Goal: Information Seeking & Learning: Learn about a topic

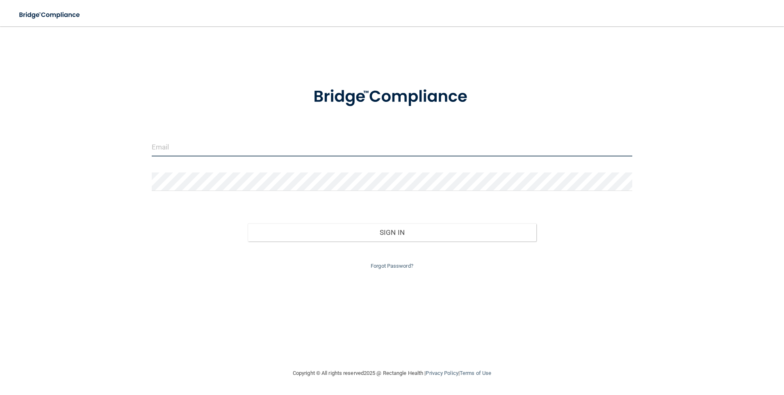
click at [194, 139] on input "email" at bounding box center [392, 147] width 481 height 18
click at [121, 153] on div "Invalid email/password. You don't have permission to access that page. Sign In …" at bounding box center [391, 196] width 751 height 325
click at [163, 141] on input "email" at bounding box center [392, 147] width 481 height 18
click at [274, 137] on form "baywhittenbaugh The email address is invalid Invalid email/password. You don't …" at bounding box center [392, 178] width 481 height 207
click at [209, 142] on input "baywhittenbaugh" at bounding box center [392, 147] width 481 height 18
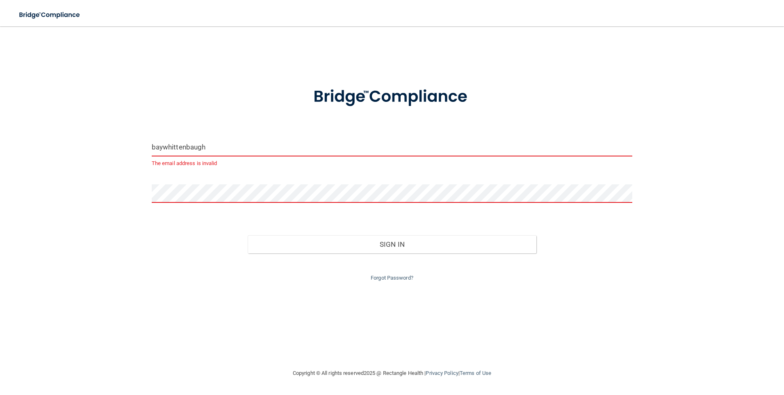
click at [222, 146] on input "baywhittenbaugh" at bounding box center [392, 147] width 481 height 18
click at [231, 147] on input "baywhittenbaugh" at bounding box center [392, 147] width 481 height 18
type input "[EMAIL_ADDRESS][DOMAIN_NAME]"
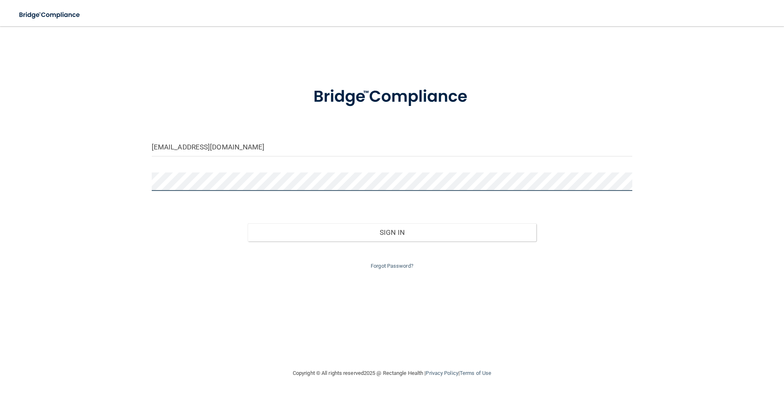
click at [248, 223] on button "Sign In" at bounding box center [392, 232] width 289 height 18
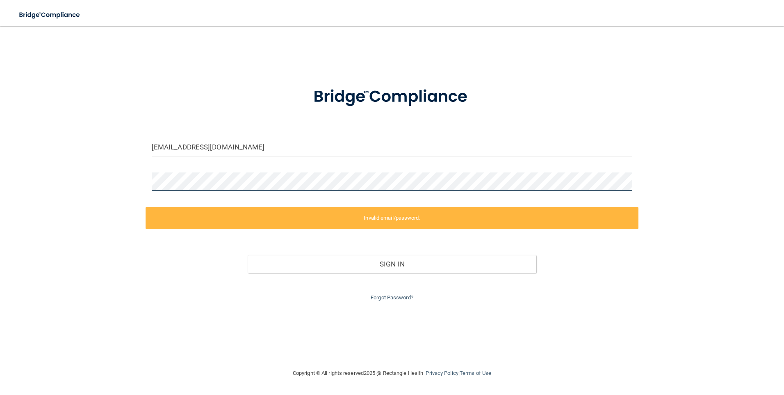
click at [87, 183] on div "[EMAIL_ADDRESS][DOMAIN_NAME] Invalid email/password. You don't have permission …" at bounding box center [391, 196] width 751 height 325
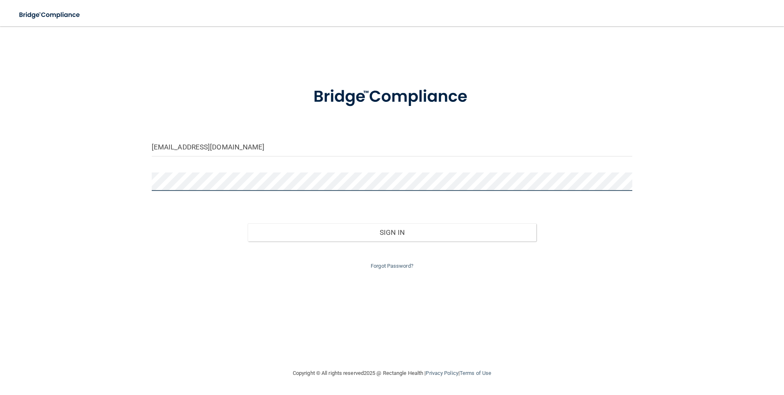
click at [248, 223] on button "Sign In" at bounding box center [392, 232] width 289 height 18
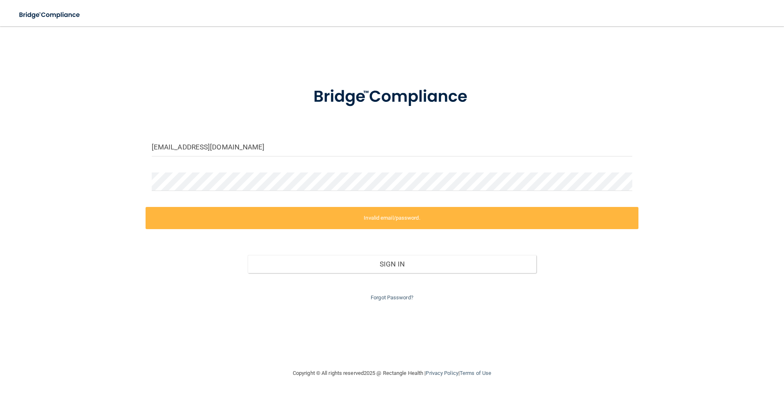
click at [410, 302] on div "Forgot Password?" at bounding box center [392, 288] width 493 height 30
click at [408, 297] on link "Forgot Password?" at bounding box center [392, 297] width 43 height 6
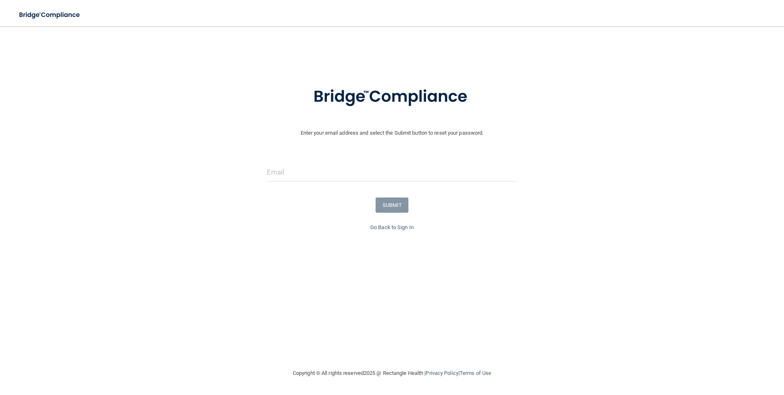
click at [334, 162] on form "Enter your email address and select the Submit button to reset your password. S…" at bounding box center [392, 148] width 776 height 147
click at [298, 163] on input "email" at bounding box center [392, 172] width 251 height 18
type input "[EMAIL_ADDRESS][DOMAIN_NAME]"
click at [396, 200] on button "SUBMIT" at bounding box center [392, 204] width 33 height 15
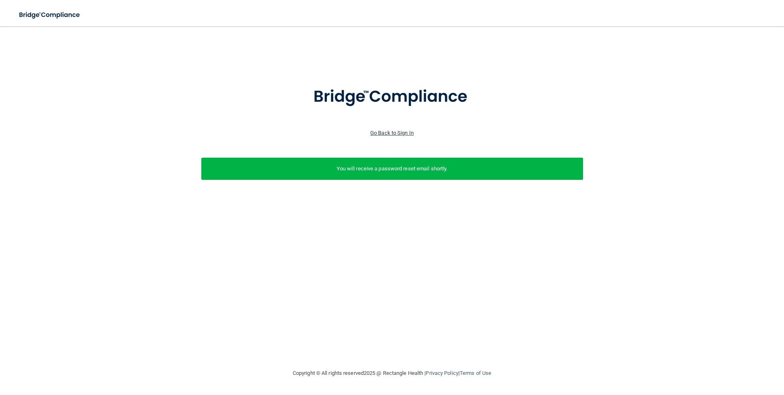
click at [411, 132] on link "Go Back to Sign In" at bounding box center [391, 133] width 43 height 6
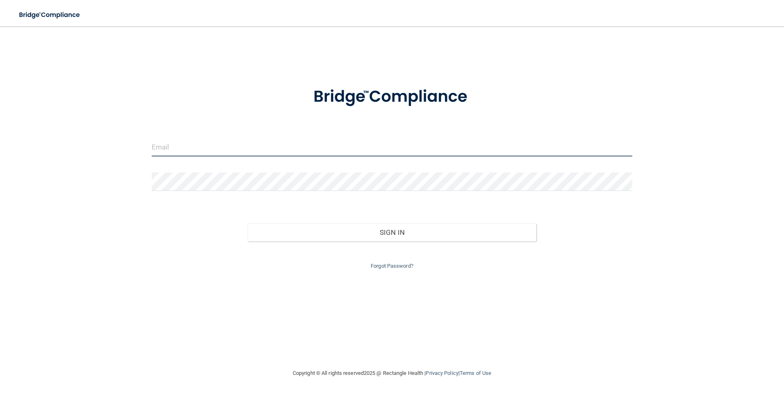
click at [357, 147] on input "email" at bounding box center [392, 147] width 481 height 18
type input "[EMAIL_ADDRESS][DOMAIN_NAME]"
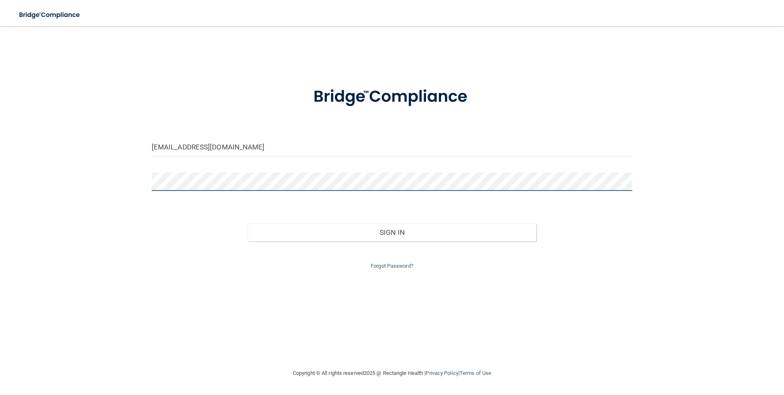
click at [248, 223] on button "Sign In" at bounding box center [392, 232] width 289 height 18
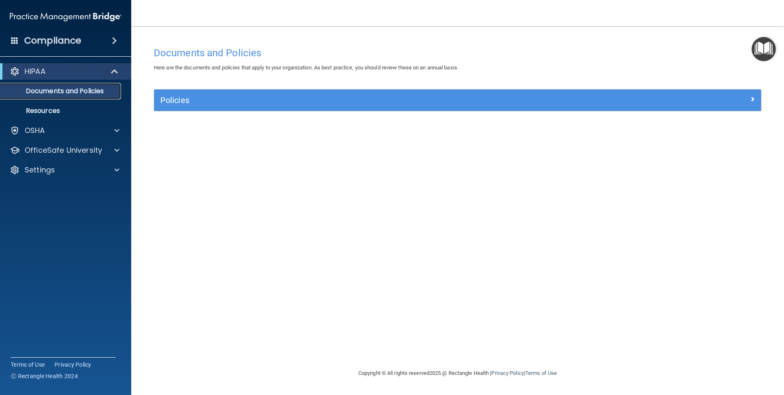
click at [69, 94] on p "Documents and Policies" at bounding box center [61, 91] width 112 height 8
click at [69, 107] on p "Resources" at bounding box center [61, 111] width 112 height 8
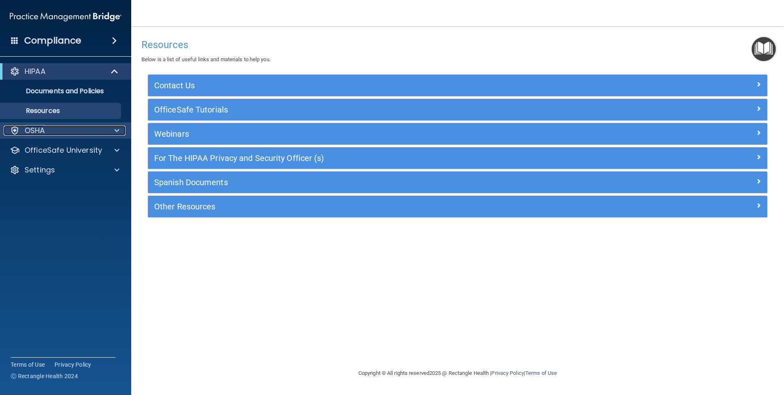
click at [50, 130] on div "OSHA" at bounding box center [55, 131] width 102 height 10
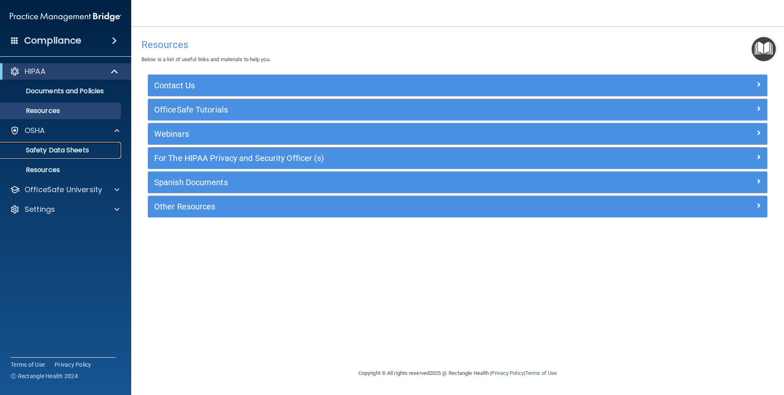
click at [64, 152] on p "Safety Data Sheets" at bounding box center [61, 150] width 112 height 8
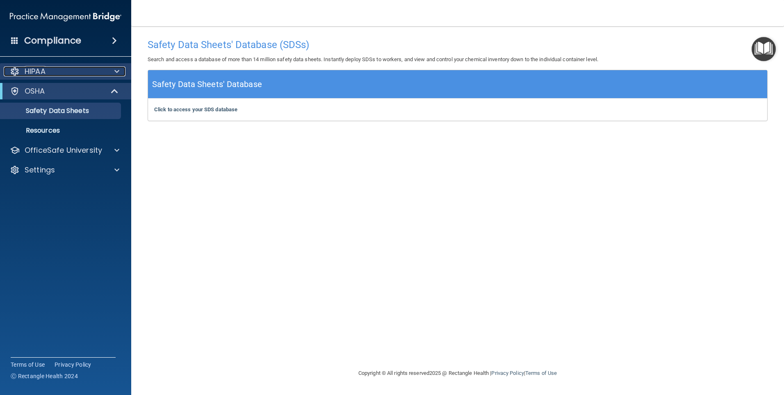
click at [47, 67] on div "HIPAA" at bounding box center [55, 71] width 102 height 10
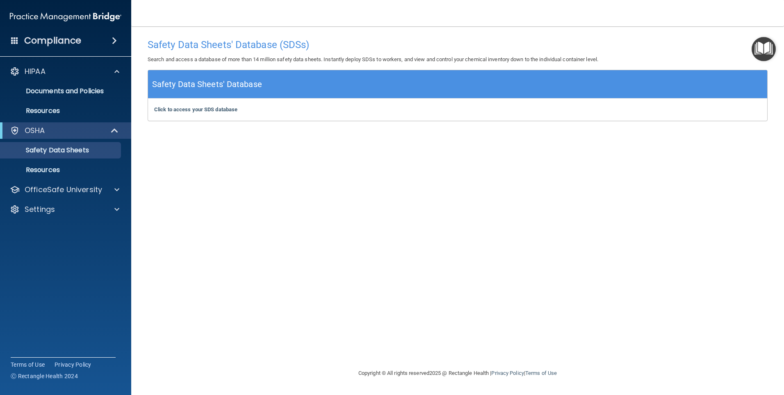
click at [117, 43] on span at bounding box center [114, 41] width 5 height 10
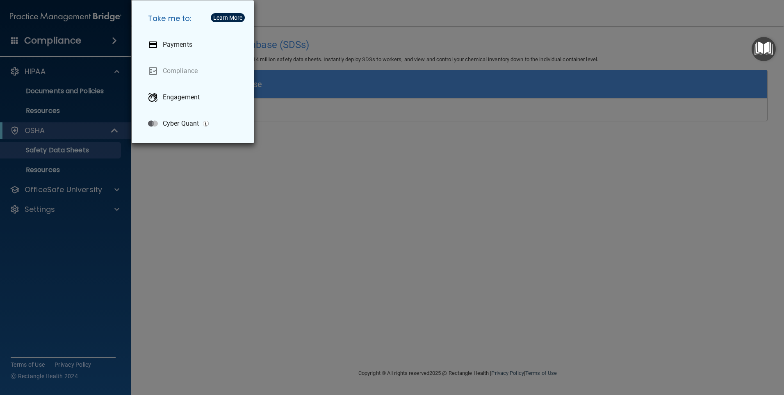
click at [110, 45] on div "Take me to: Payments Compliance Engagement Cyber Quant" at bounding box center [392, 197] width 784 height 395
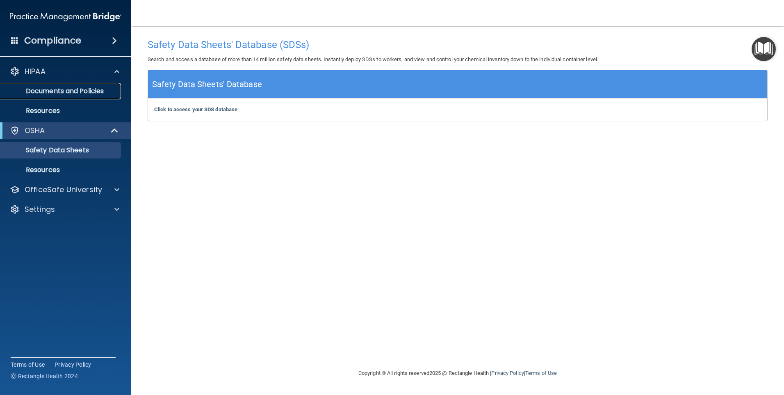
click at [65, 89] on p "Documents and Policies" at bounding box center [61, 91] width 112 height 8
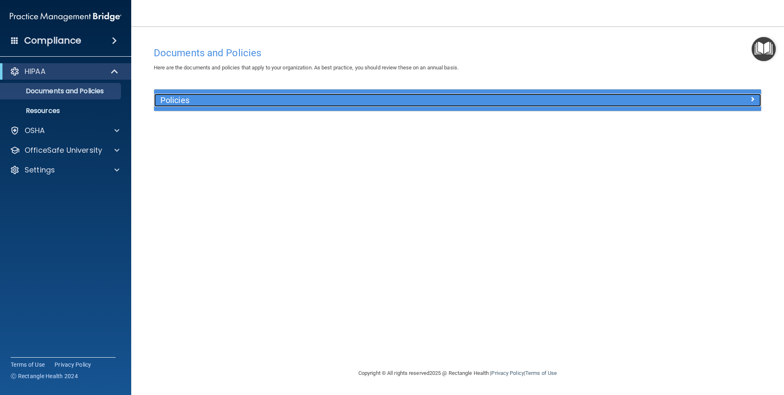
click at [755, 98] on span at bounding box center [752, 99] width 5 height 10
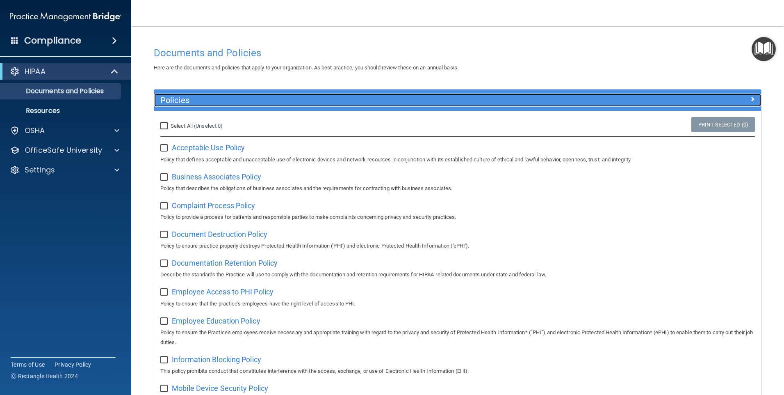
click at [743, 96] on div at bounding box center [686, 99] width 152 height 10
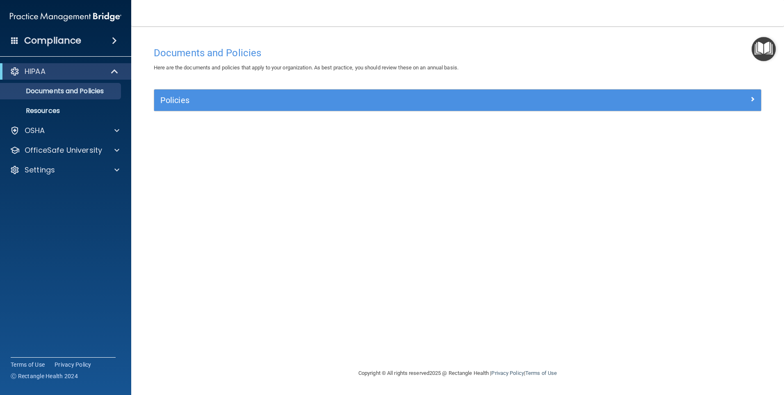
click at [15, 45] on div "Compliance" at bounding box center [65, 41] width 131 height 18
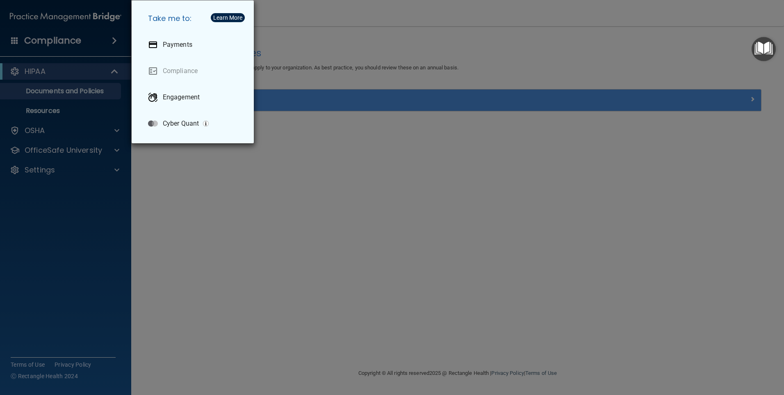
click at [15, 45] on div "Take me to: Payments Compliance Engagement Cyber Quant" at bounding box center [392, 197] width 784 height 395
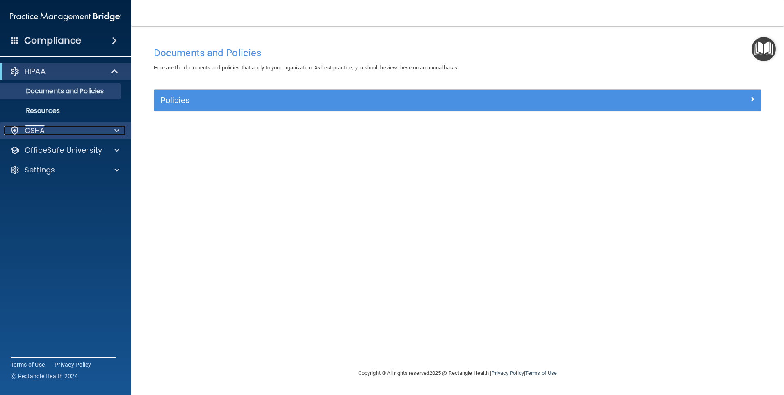
click at [112, 134] on div at bounding box center [115, 131] width 21 height 10
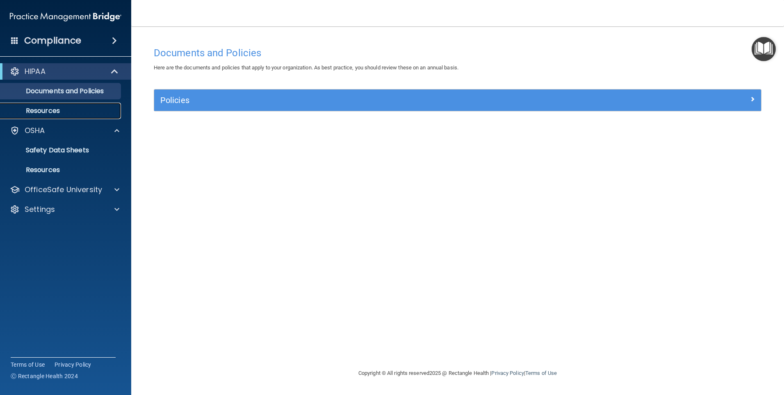
click at [64, 116] on link "Resources" at bounding box center [56, 111] width 129 height 16
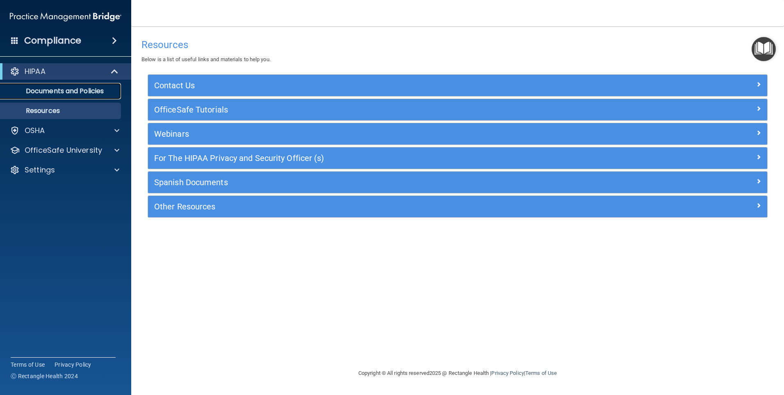
click at [59, 91] on p "Documents and Policies" at bounding box center [61, 91] width 112 height 8
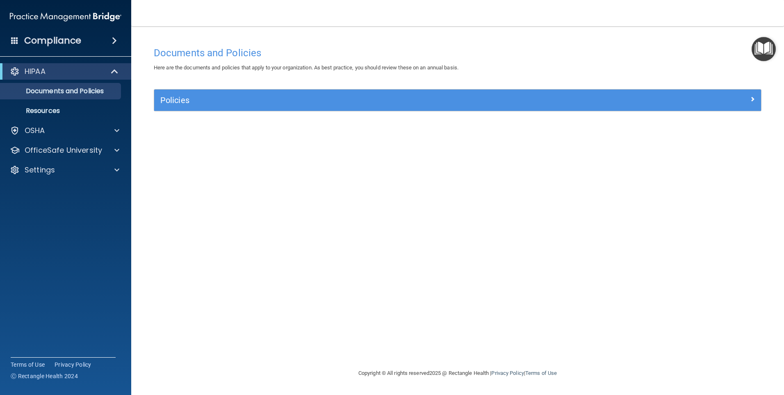
click at [766, 49] on img "Open Resource Center" at bounding box center [764, 49] width 24 height 24
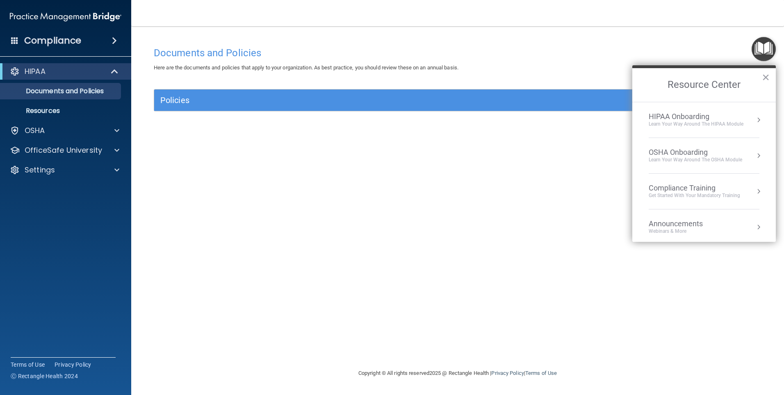
scroll to position [41, 0]
click at [726, 158] on li "Compliance Training Get Started with your mandatory training" at bounding box center [704, 150] width 111 height 36
click at [699, 119] on div "HIPAA Training for Members" at bounding box center [684, 115] width 91 height 7
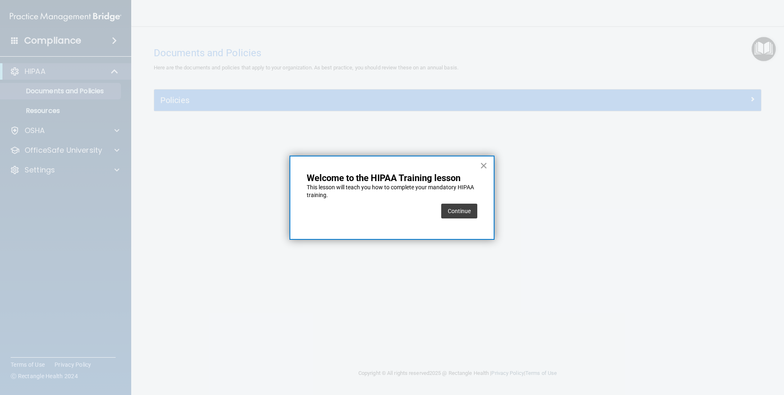
click at [480, 167] on button "×" at bounding box center [484, 165] width 8 height 13
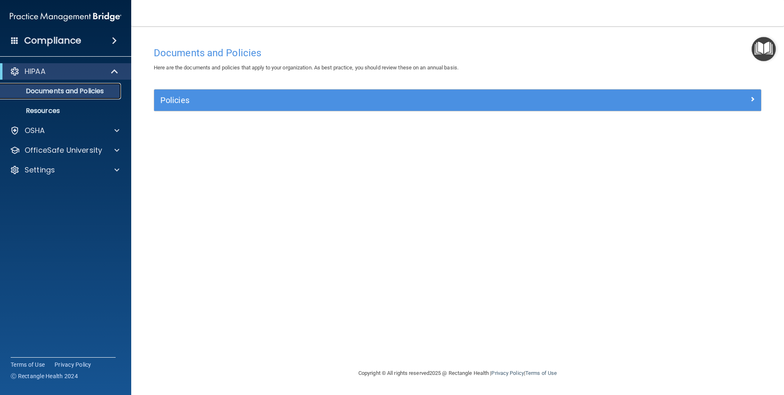
click at [63, 85] on link "Documents and Policies" at bounding box center [56, 91] width 129 height 16
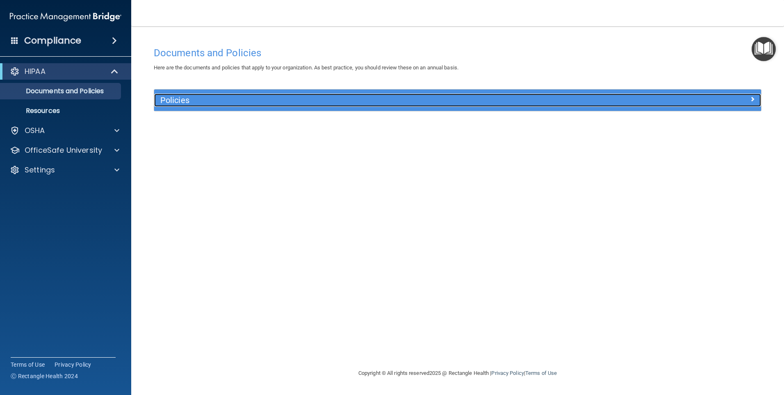
click at [187, 94] on div "Policies" at bounding box center [381, 100] width 455 height 13
